Goal: Find specific page/section: Find specific page/section

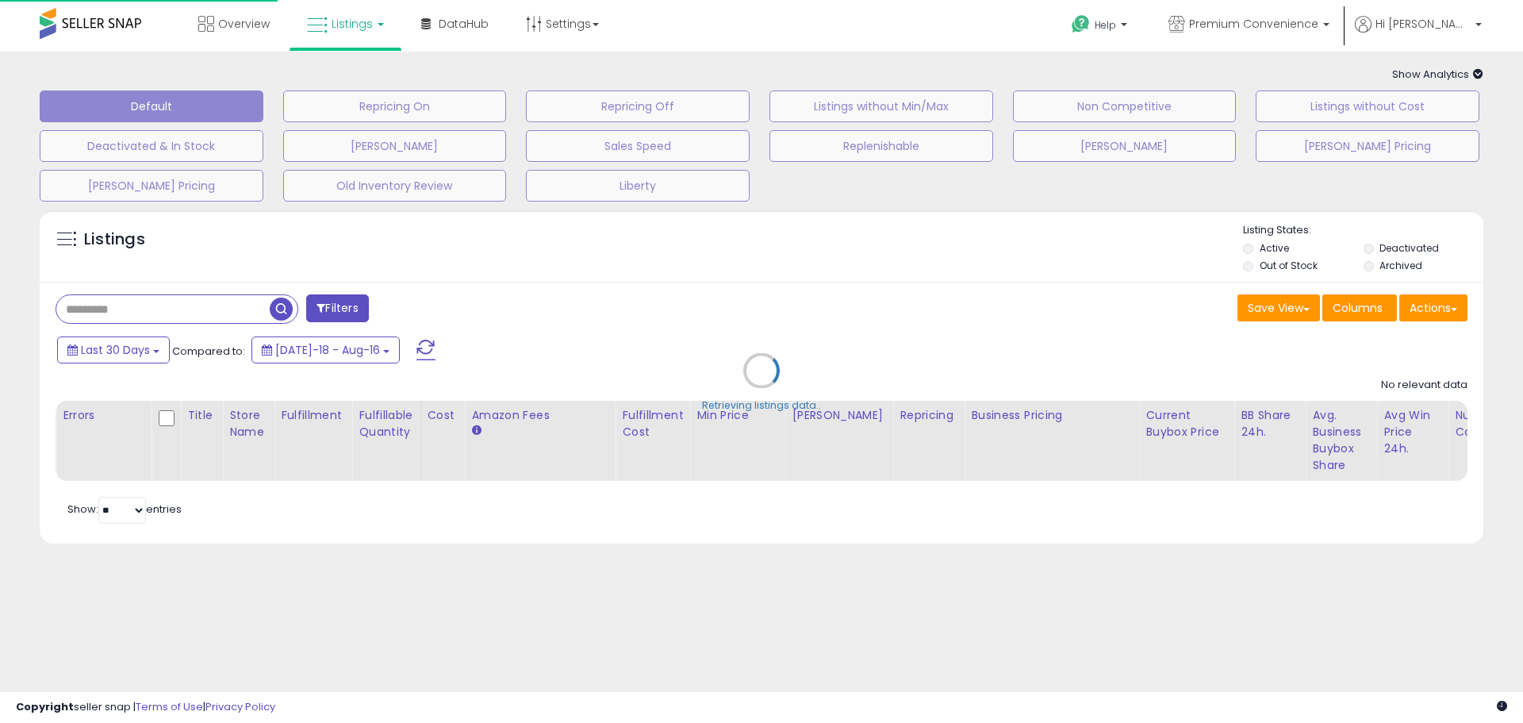
type input "*****"
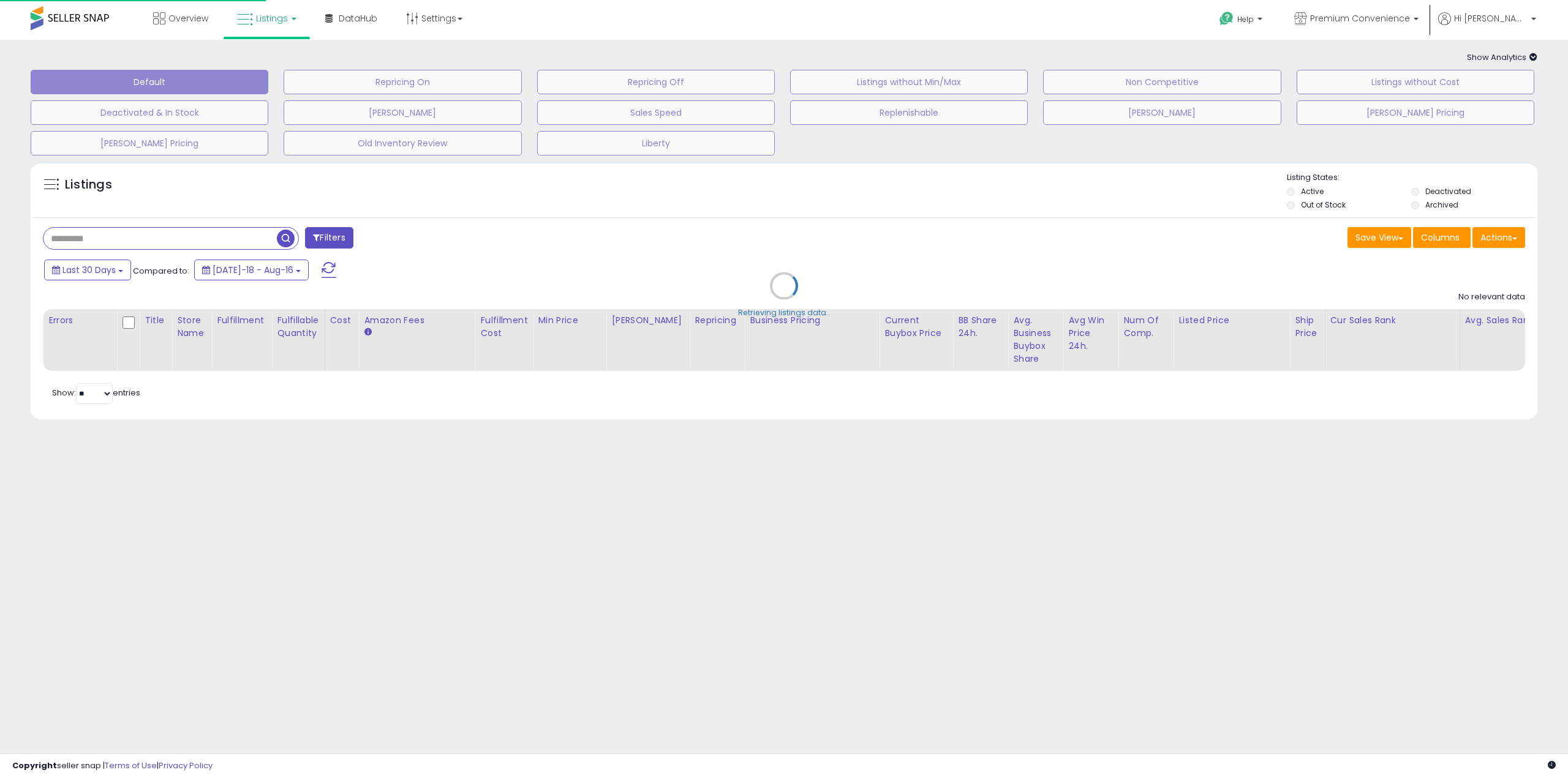
type input "*****"
